Goal: Task Accomplishment & Management: Use online tool/utility

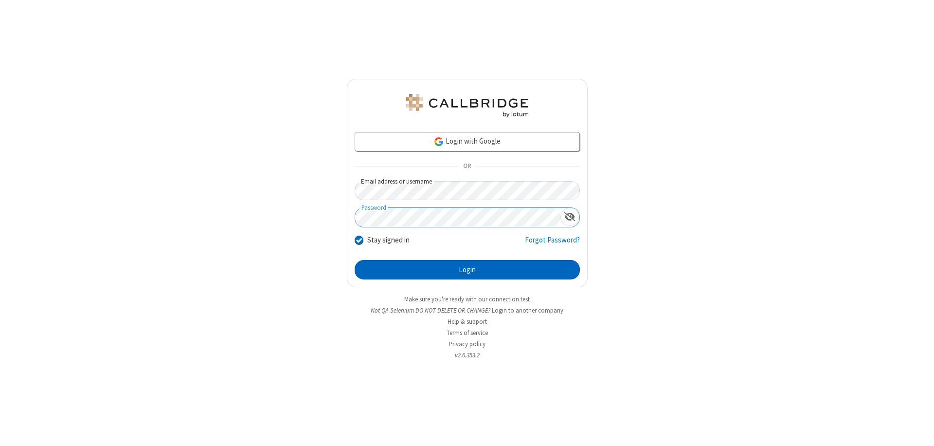
click at [467, 270] on button "Login" at bounding box center [467, 269] width 225 height 19
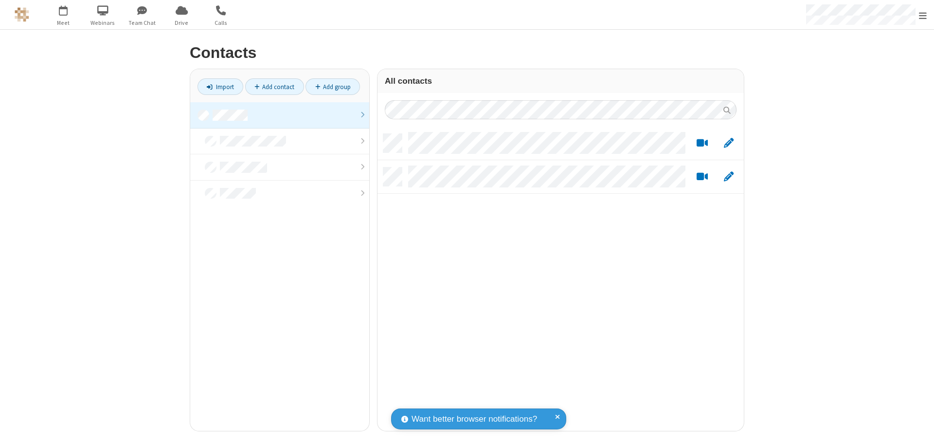
click at [280, 115] on link at bounding box center [279, 115] width 179 height 26
click at [220, 87] on link "Import" at bounding box center [221, 86] width 46 height 17
